Goal: Information Seeking & Learning: Learn about a topic

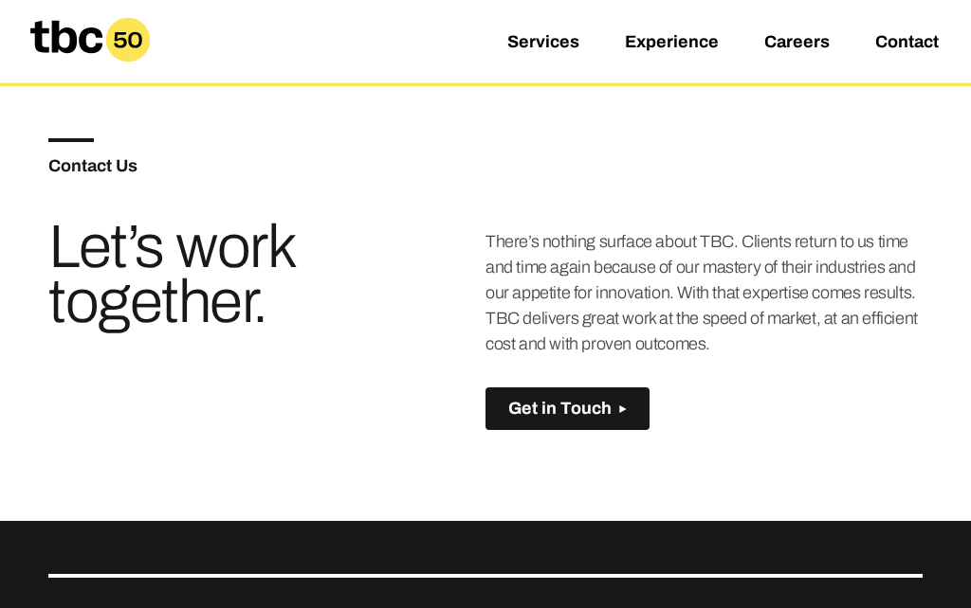
scroll to position [1076, 0]
click at [567, 44] on link "Services" at bounding box center [543, 43] width 72 height 23
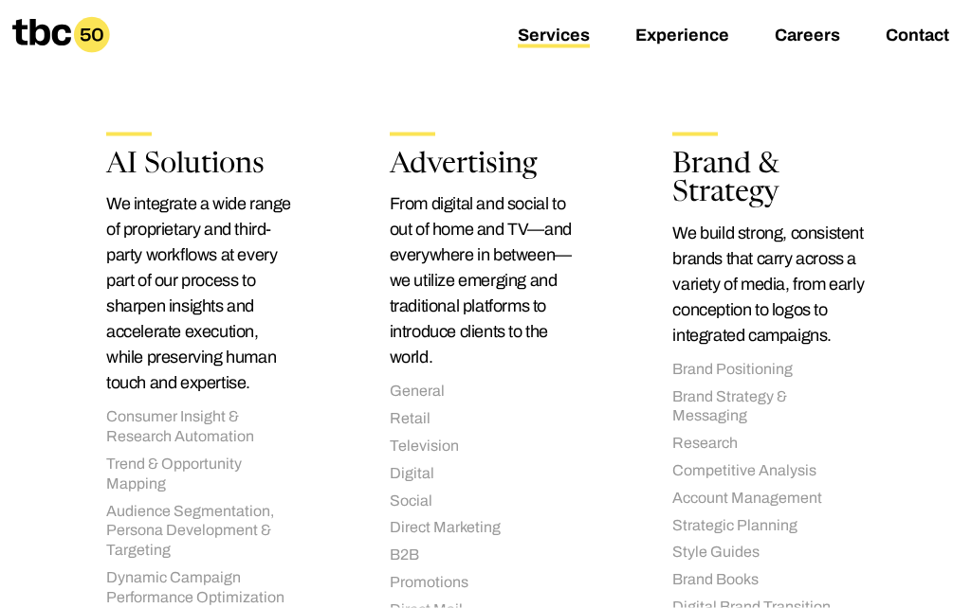
scroll to position [381, 0]
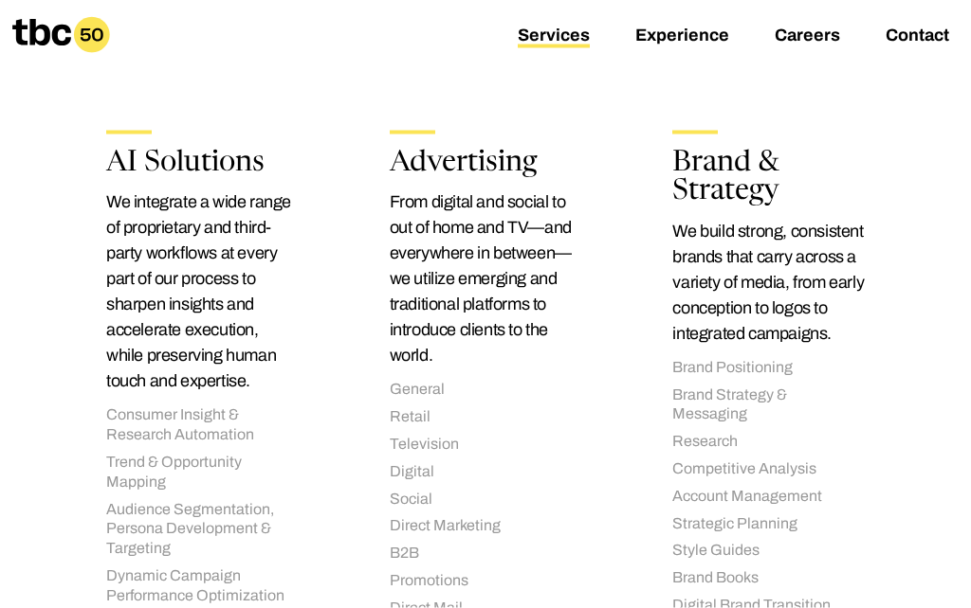
click at [682, 69] on div "Services Experience Careers Contact" at bounding box center [485, 35] width 971 height 70
click at [688, 39] on link "Experience" at bounding box center [682, 37] width 94 height 23
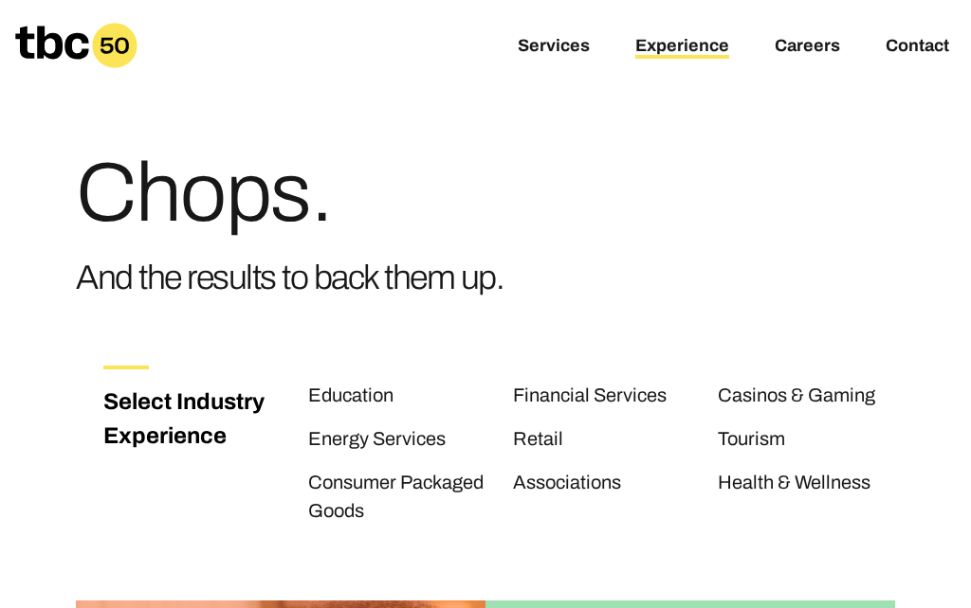
click at [845, 398] on link "Casinos & Gaming" at bounding box center [795, 397] width 157 height 25
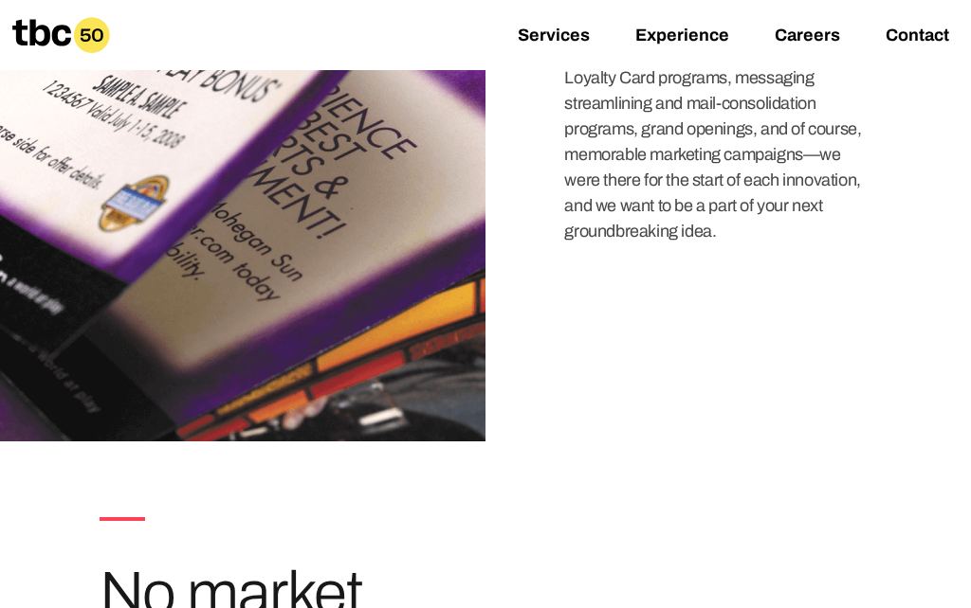
scroll to position [2328, 0]
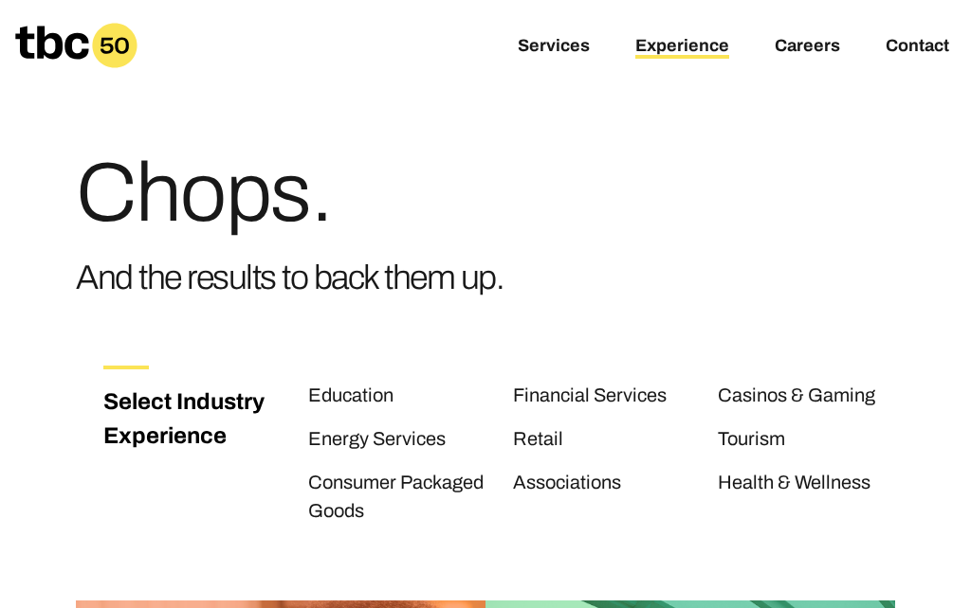
click at [841, 495] on link "Health & Wellness" at bounding box center [793, 484] width 153 height 25
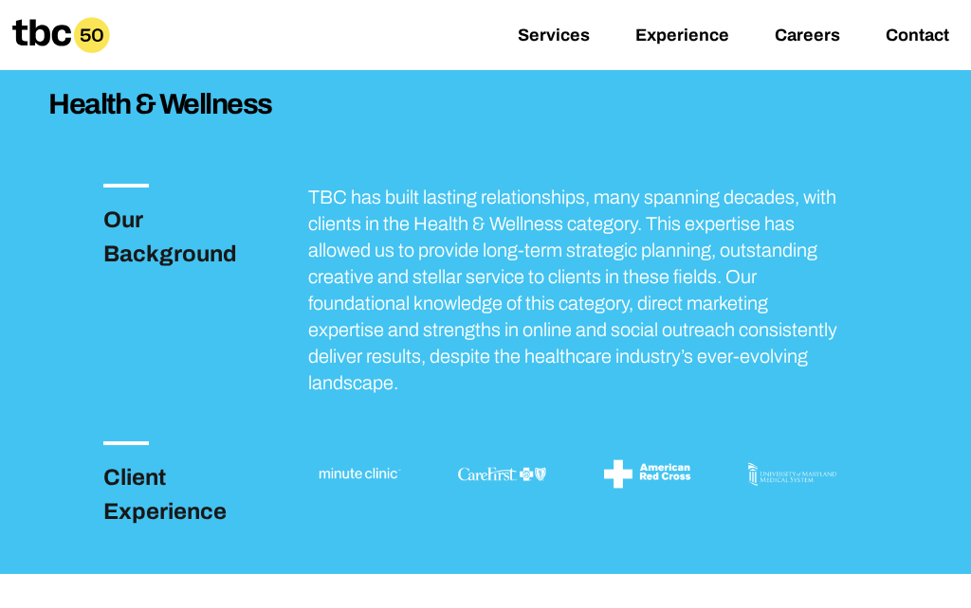
scroll to position [339, 0]
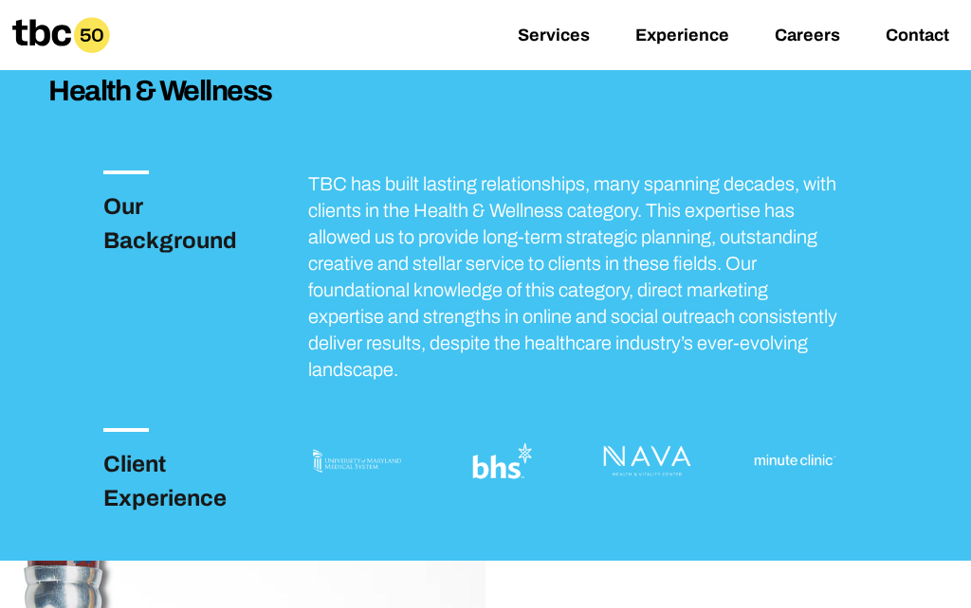
click at [167, 31] on div at bounding box center [161, 34] width 323 height 45
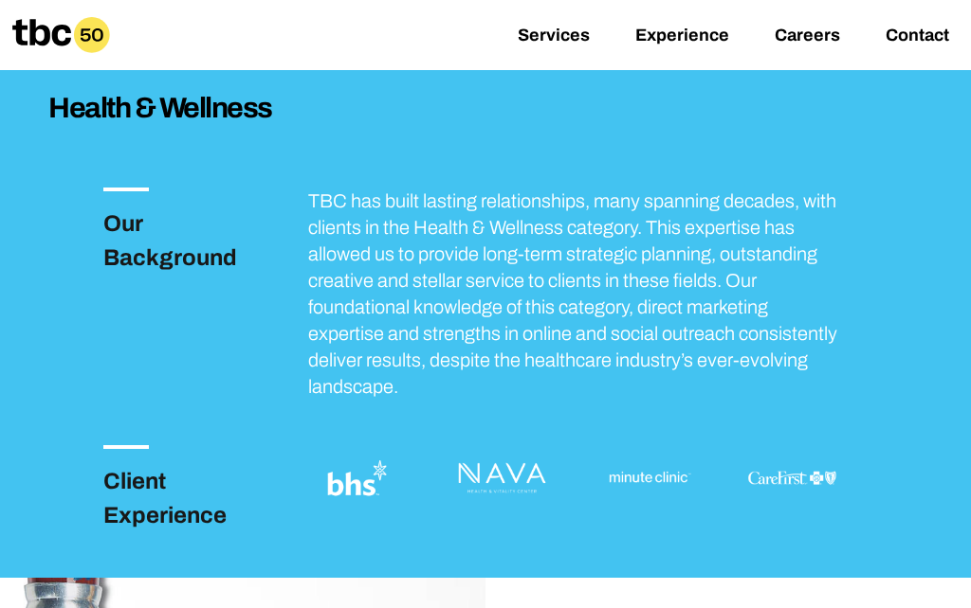
scroll to position [340, 0]
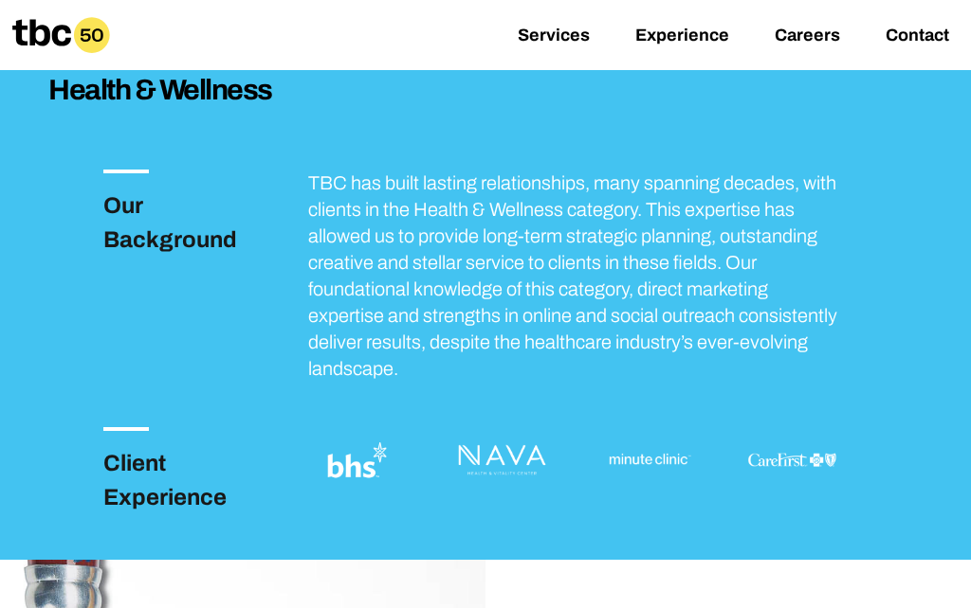
click at [154, 24] on div at bounding box center [161, 34] width 323 height 45
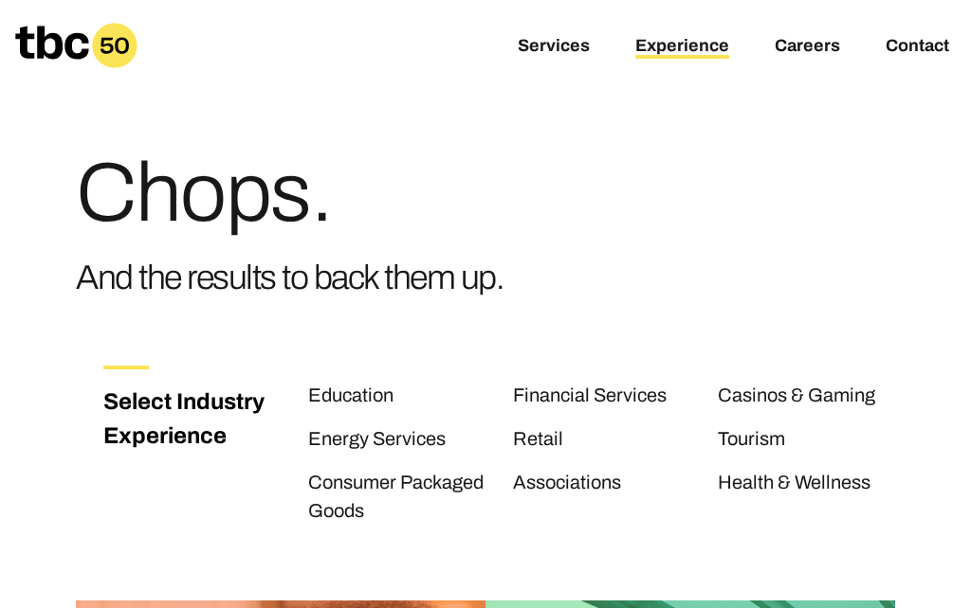
click at [398, 478] on link "Consumer Packaged Goods" at bounding box center [395, 498] width 175 height 53
